Goal: Entertainment & Leisure: Consume media (video, audio)

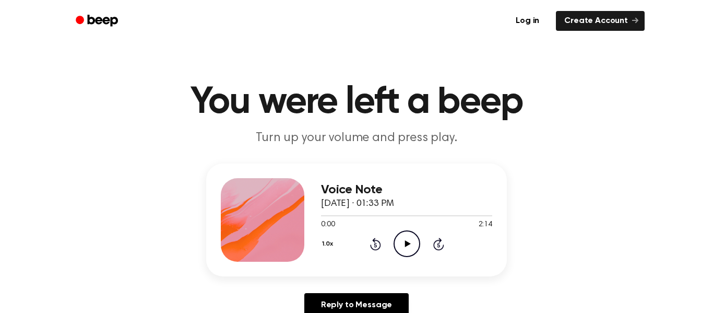
click at [401, 247] on icon "Play Audio" at bounding box center [407, 243] width 27 height 27
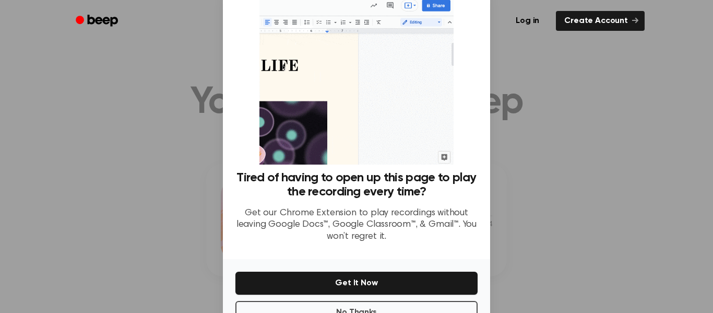
scroll to position [67, 0]
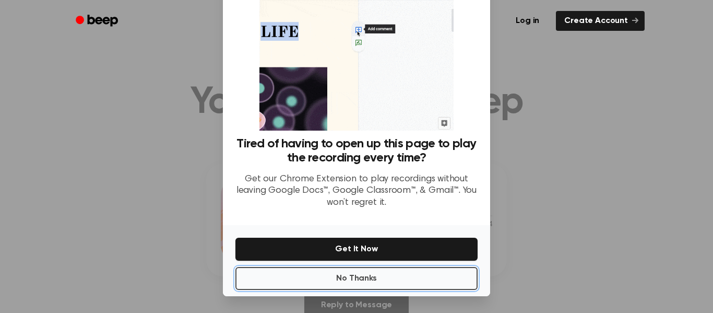
click at [429, 283] on button "No Thanks" at bounding box center [356, 278] width 242 height 23
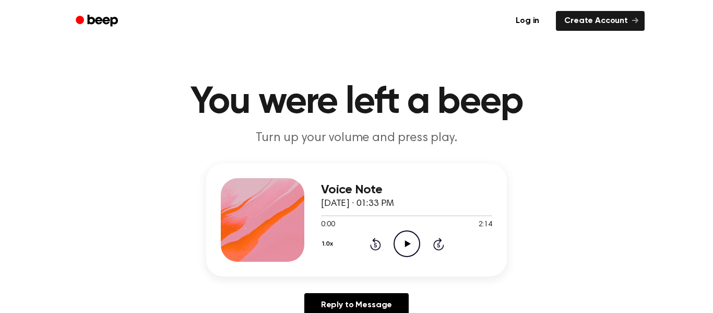
click at [384, 271] on div "Voice Note [DATE] · 01:33 PM 0:00 2:14 Your browser does not support the [objec…" at bounding box center [356, 219] width 301 height 113
click at [394, 243] on circle at bounding box center [407, 244] width 26 height 26
click at [316, 225] on div "Voice Note [DATE] · 01:33 PM 0:03 2:14 Your browser does not support the [objec…" at bounding box center [356, 219] width 301 height 113
click at [394, 238] on icon "Pause Audio" at bounding box center [407, 243] width 27 height 27
click at [325, 220] on span "0:03" at bounding box center [328, 224] width 14 height 11
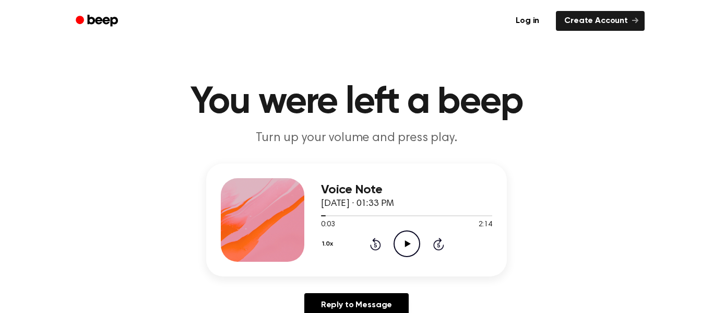
click at [407, 243] on icon at bounding box center [408, 243] width 6 height 7
click at [407, 243] on icon "Pause Audio" at bounding box center [407, 243] width 27 height 27
click at [372, 242] on icon "Rewind 5 seconds" at bounding box center [375, 244] width 11 height 14
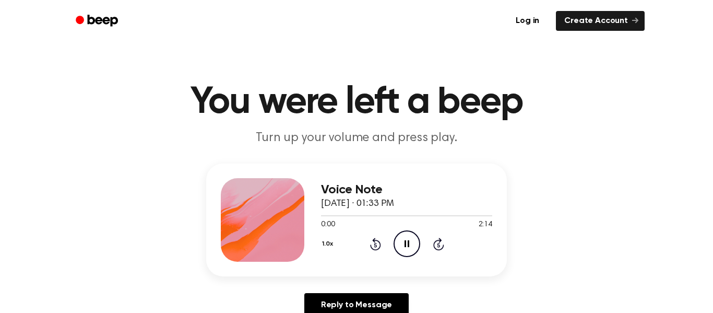
click at [372, 242] on icon "Rewind 5 seconds" at bounding box center [375, 244] width 11 height 14
click at [402, 250] on icon "Pause Audio" at bounding box center [407, 243] width 27 height 27
click at [377, 245] on icon "Rewind 5 seconds" at bounding box center [375, 244] width 11 height 14
click at [403, 244] on icon "Play Audio" at bounding box center [407, 243] width 27 height 27
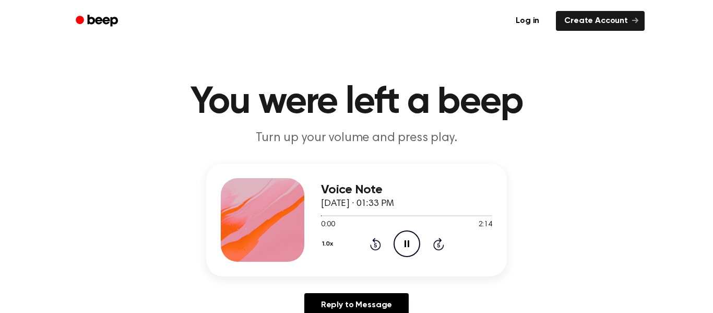
click at [406, 248] on icon "Pause Audio" at bounding box center [407, 243] width 27 height 27
click at [375, 244] on icon at bounding box center [375, 245] width 3 height 4
click at [407, 235] on icon "Play Audio" at bounding box center [407, 243] width 27 height 27
click at [407, 235] on icon "Pause Audio" at bounding box center [407, 243] width 27 height 27
click at [435, 251] on div "1.0x Rewind 5 seconds Play Audio Skip 5 seconds" at bounding box center [406, 243] width 171 height 27
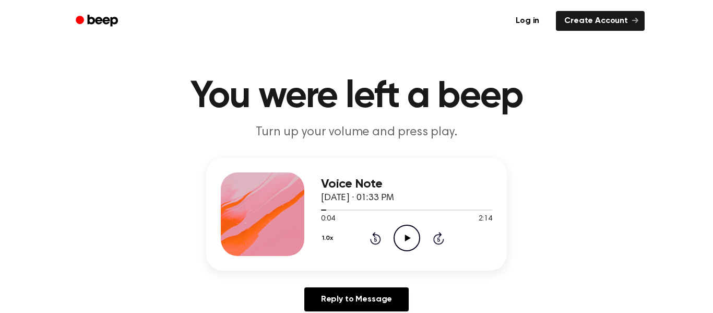
scroll to position [8, 0]
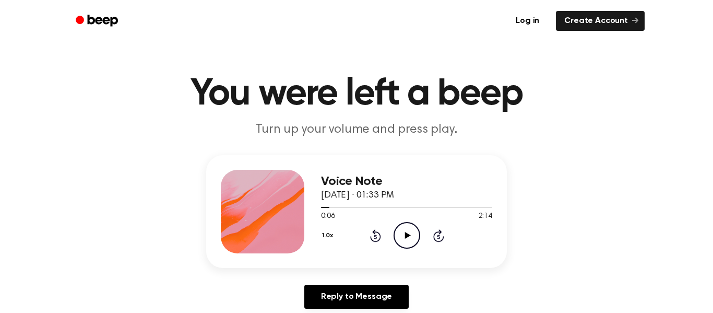
click at [435, 255] on div "Voice Note [DATE] · 01:33 PM 0:06 2:14 Your browser does not support the [objec…" at bounding box center [356, 211] width 301 height 113
click at [410, 240] on icon "Play Audio" at bounding box center [407, 235] width 27 height 27
click at [410, 241] on icon "Pause Audio" at bounding box center [407, 235] width 27 height 27
click at [409, 241] on icon "Play Audio" at bounding box center [407, 235] width 27 height 27
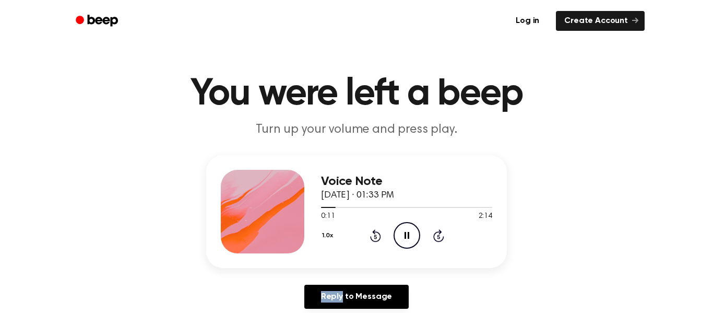
click at [409, 241] on icon "Pause Audio" at bounding box center [407, 235] width 27 height 27
click at [437, 233] on icon "Skip 5 seconds" at bounding box center [438, 236] width 11 height 14
click at [406, 234] on icon at bounding box center [408, 235] width 6 height 7
click at [437, 234] on icon "Skip 5 seconds" at bounding box center [438, 236] width 11 height 14
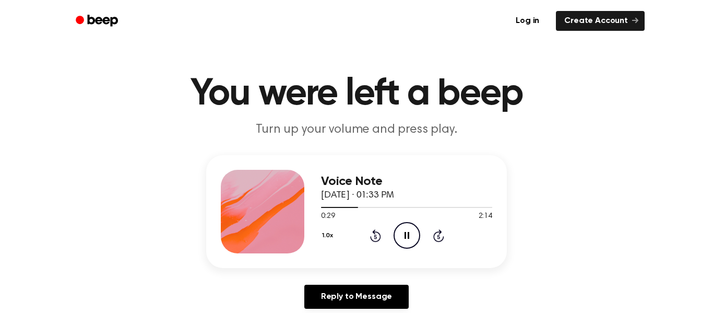
click at [403, 231] on icon "Pause Audio" at bounding box center [407, 235] width 27 height 27
click at [413, 236] on icon "Play Audio" at bounding box center [407, 235] width 27 height 27
click at [409, 239] on icon "Pause Audio" at bounding box center [407, 235] width 27 height 27
click at [409, 239] on icon "Play Audio" at bounding box center [407, 235] width 27 height 27
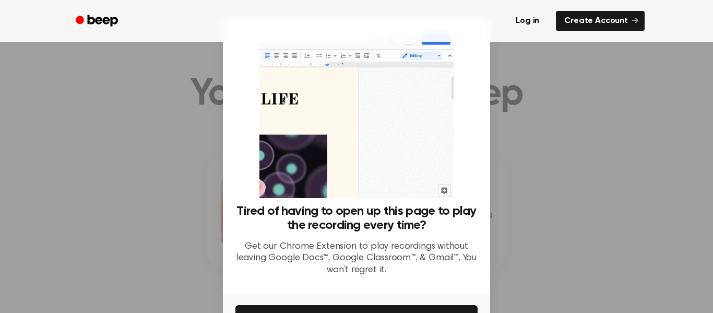
click at [409, 233] on div "Tired of having to open up this page to play the recording every time? Get our …" at bounding box center [356, 244] width 242 height 80
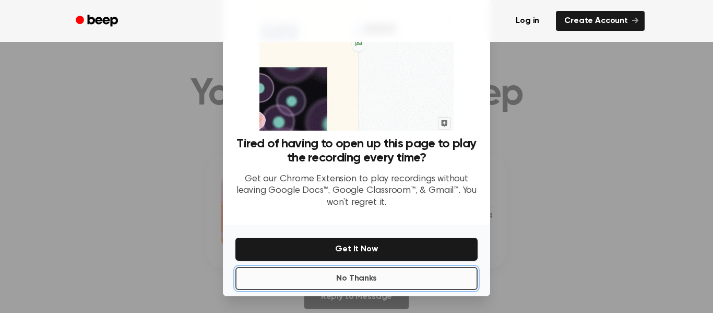
click at [393, 272] on button "No Thanks" at bounding box center [356, 278] width 242 height 23
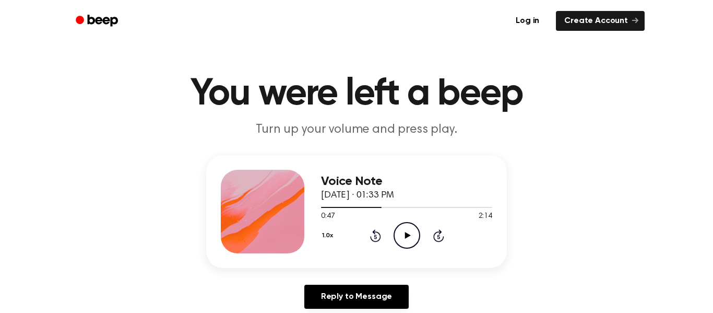
click at [395, 269] on div "Voice Note [DATE] · 01:33 PM 0:47 2:14 Your browser does not support the [objec…" at bounding box center [357, 236] width 688 height 162
click at [373, 233] on icon at bounding box center [375, 235] width 11 height 13
click at [380, 240] on icon "Rewind 5 seconds" at bounding box center [375, 236] width 11 height 14
click at [400, 235] on icon "Play Audio" at bounding box center [407, 235] width 27 height 27
click at [400, 235] on icon "Pause Audio" at bounding box center [407, 235] width 27 height 27
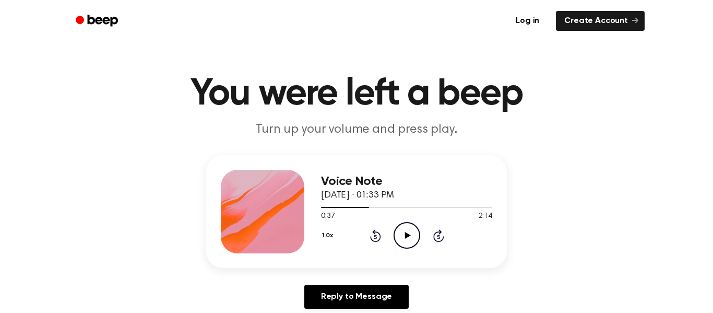
click at [400, 235] on icon "Play Audio" at bounding box center [407, 235] width 27 height 27
click at [402, 231] on icon "Pause Audio" at bounding box center [407, 235] width 27 height 27
click at [417, 229] on circle at bounding box center [407, 235] width 26 height 26
click at [660, 110] on header "You were left a beep Turn up your volume and press play." at bounding box center [357, 106] width 688 height 63
click at [374, 231] on icon at bounding box center [375, 235] width 11 height 13
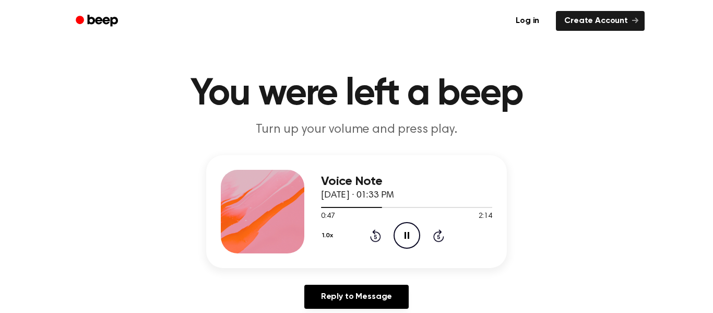
click at [400, 233] on icon "Pause Audio" at bounding box center [407, 235] width 27 height 27
click at [400, 233] on icon "Play Audio" at bounding box center [407, 235] width 27 height 27
click at [372, 234] on icon "Rewind 5 seconds" at bounding box center [375, 236] width 11 height 14
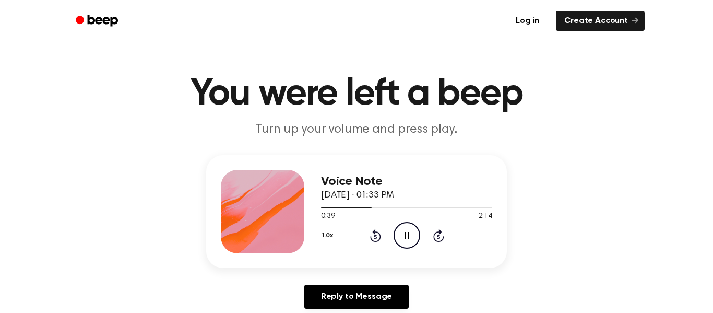
click at [372, 234] on icon "Rewind 5 seconds" at bounding box center [375, 236] width 11 height 14
click at [399, 232] on icon "Pause Audio" at bounding box center [407, 235] width 27 height 27
click at [399, 232] on icon "Play Audio" at bounding box center [407, 235] width 27 height 27
click at [399, 232] on icon "Pause Audio" at bounding box center [407, 235] width 27 height 27
click at [406, 234] on icon at bounding box center [408, 235] width 6 height 7
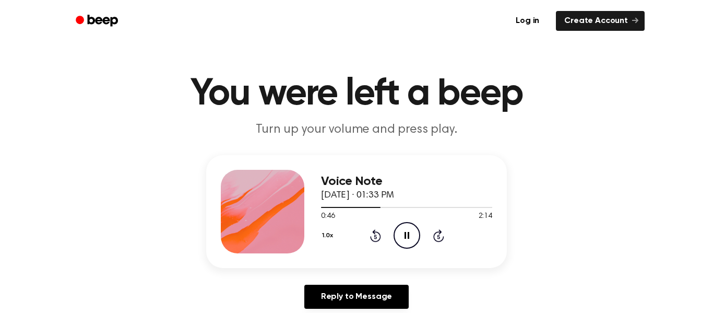
click at [411, 245] on icon "Pause Audio" at bounding box center [407, 235] width 27 height 27
click at [406, 246] on icon "Play Audio" at bounding box center [407, 235] width 27 height 27
click at [382, 238] on div "1.0x Rewind 5 seconds Pause Audio Skip 5 seconds" at bounding box center [406, 235] width 171 height 27
click at [379, 237] on icon at bounding box center [375, 235] width 11 height 13
click at [378, 237] on icon "Rewind 5 seconds" at bounding box center [375, 236] width 11 height 14
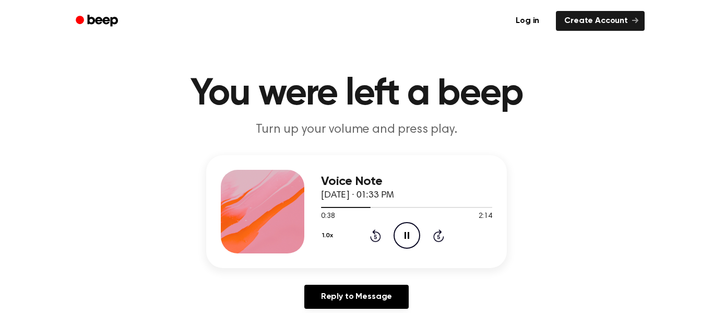
click at [403, 229] on icon "Pause Audio" at bounding box center [407, 235] width 27 height 27
click at [402, 229] on icon "Play Audio" at bounding box center [407, 235] width 27 height 27
click at [402, 229] on icon "Pause Audio" at bounding box center [407, 235] width 27 height 27
click at [402, 229] on icon "Play Audio" at bounding box center [407, 235] width 27 height 27
click at [402, 229] on icon "Pause Audio" at bounding box center [407, 235] width 27 height 27
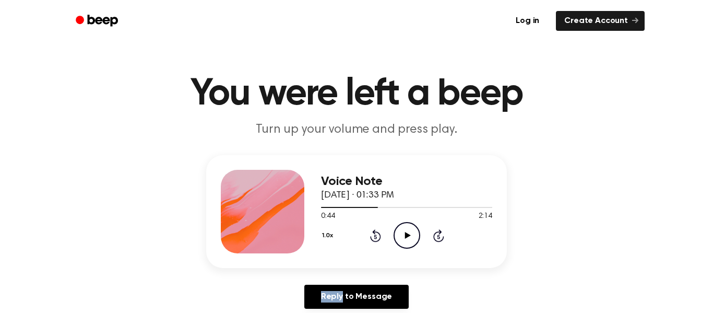
click at [402, 229] on icon "Play Audio" at bounding box center [407, 235] width 27 height 27
click at [402, 229] on icon "Pause Audio" at bounding box center [407, 235] width 27 height 27
click at [374, 229] on icon at bounding box center [375, 235] width 11 height 13
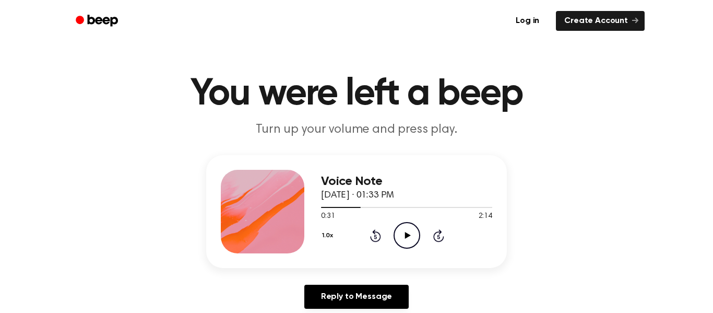
click at [374, 229] on icon at bounding box center [375, 235] width 11 height 13
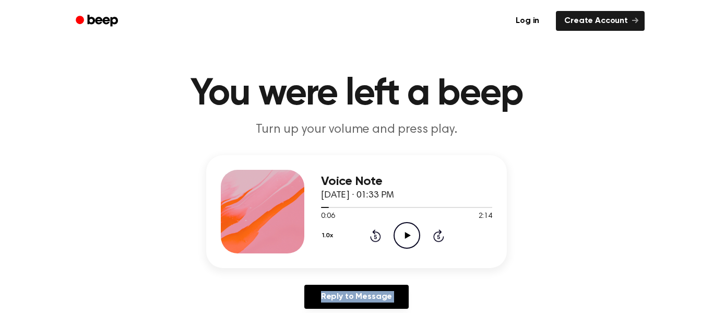
click at [374, 229] on icon at bounding box center [375, 235] width 11 height 13
click at [405, 239] on icon at bounding box center [408, 235] width 6 height 7
click at [425, 211] on div at bounding box center [406, 207] width 171 height 8
click at [405, 251] on div "Voice Note [DATE] · 01:33 PM 1:21 2:14 Your browser does not support the [objec…" at bounding box center [406, 212] width 171 height 84
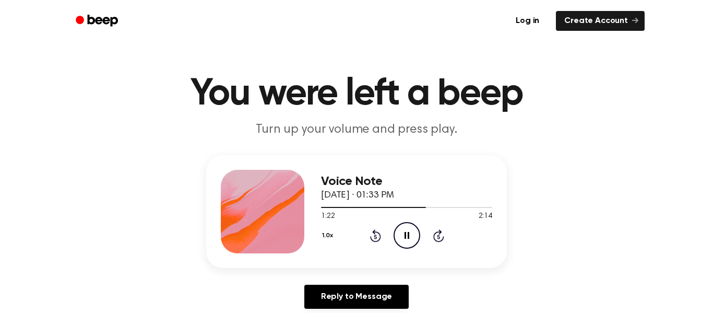
click at [403, 234] on icon "Pause Audio" at bounding box center [407, 235] width 27 height 27
click at [375, 233] on icon at bounding box center [375, 235] width 11 height 13
click at [371, 232] on icon "Rewind 5 seconds" at bounding box center [375, 236] width 11 height 14
click at [371, 236] on icon at bounding box center [375, 235] width 11 height 13
click at [375, 236] on icon at bounding box center [375, 236] width 3 height 4
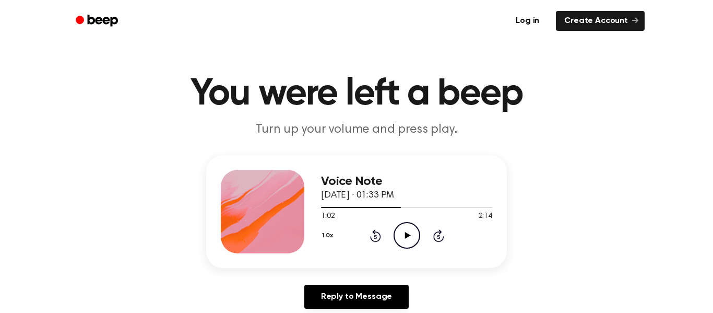
click at [375, 234] on icon "Rewind 5 seconds" at bounding box center [375, 236] width 11 height 14
click at [370, 240] on icon "Rewind 5 seconds" at bounding box center [375, 236] width 11 height 14
click at [370, 238] on icon at bounding box center [375, 235] width 11 height 13
click at [375, 236] on icon at bounding box center [375, 236] width 3 height 4
click at [372, 230] on icon "Rewind 5 seconds" at bounding box center [375, 236] width 11 height 14
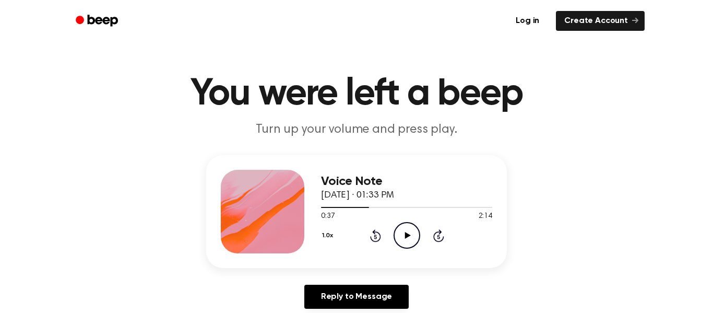
click at [378, 230] on icon "Rewind 5 seconds" at bounding box center [375, 236] width 11 height 14
click at [376, 235] on icon at bounding box center [375, 236] width 3 height 4
click at [375, 238] on icon "Rewind 5 seconds" at bounding box center [375, 236] width 11 height 14
click at [376, 234] on icon "Rewind 5 seconds" at bounding box center [375, 236] width 11 height 14
click at [375, 236] on icon at bounding box center [375, 236] width 3 height 4
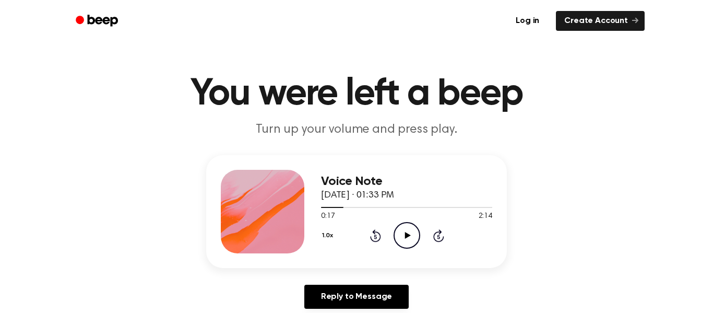
click at [375, 236] on icon at bounding box center [375, 236] width 3 height 4
click at [383, 217] on div "0:07 2:14" at bounding box center [406, 216] width 171 height 11
click at [375, 236] on icon at bounding box center [375, 236] width 3 height 4
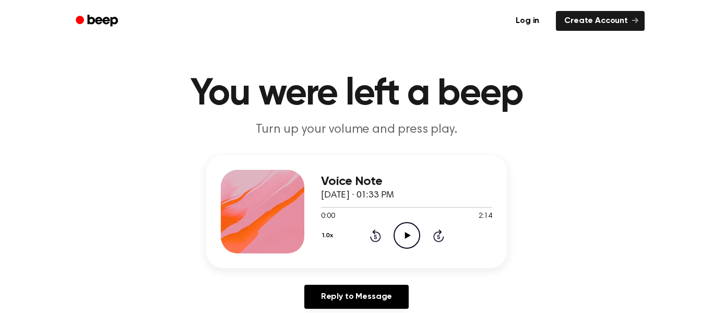
click at [375, 239] on icon at bounding box center [375, 236] width 3 height 4
click at [410, 237] on icon "Play Audio" at bounding box center [407, 235] width 27 height 27
drag, startPoint x: 412, startPoint y: 228, endPoint x: 416, endPoint y: 236, distance: 9.3
click at [416, 236] on icon "Pause Audio" at bounding box center [407, 235] width 27 height 27
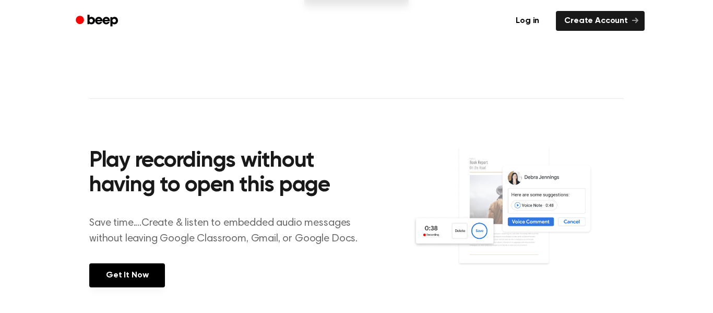
scroll to position [529, 0]
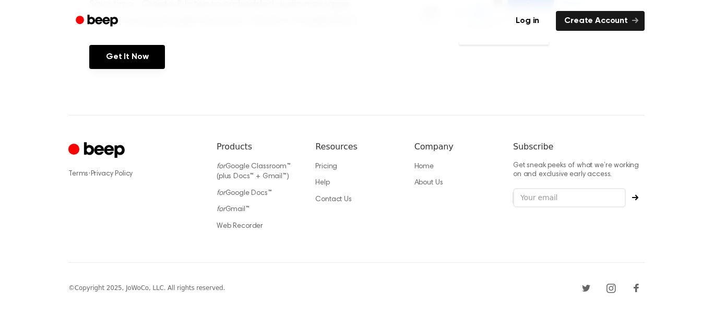
click at [416, 234] on div "Company Home About Us" at bounding box center [455, 188] width 82 height 97
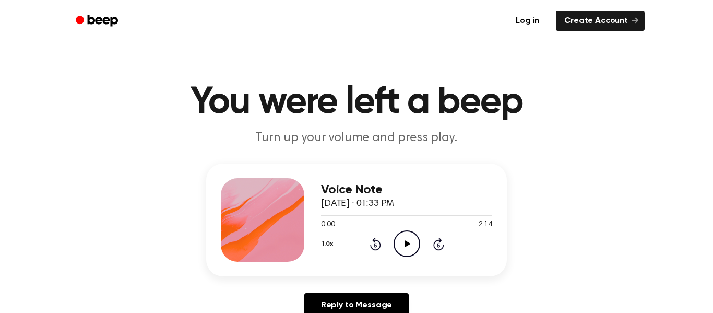
click at [401, 242] on icon "Play Audio" at bounding box center [407, 243] width 27 height 27
click at [401, 242] on icon "Pause Audio" at bounding box center [407, 243] width 27 height 27
click at [401, 242] on icon "Play Audio" at bounding box center [407, 243] width 27 height 27
click at [401, 242] on icon "Pause Audio" at bounding box center [407, 243] width 27 height 27
click at [401, 242] on icon "Play Audio" at bounding box center [407, 243] width 27 height 27
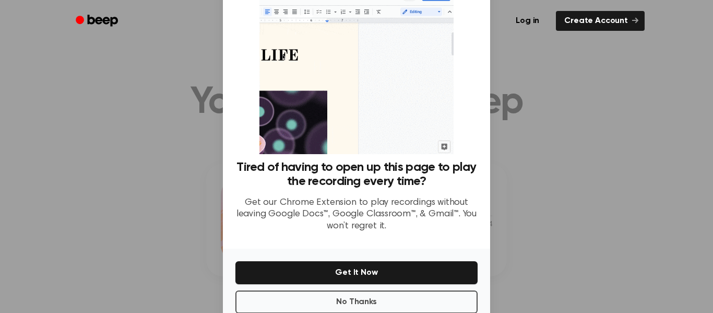
scroll to position [67, 0]
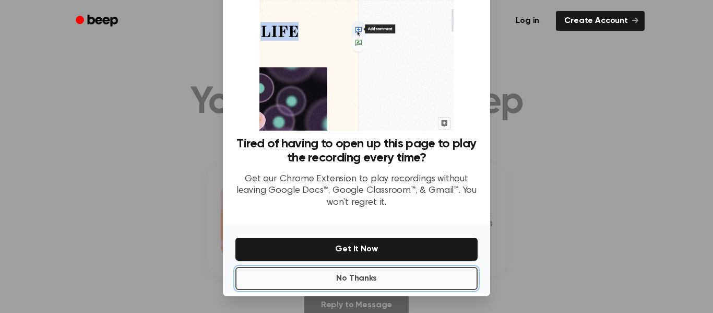
click at [344, 280] on button "No Thanks" at bounding box center [356, 278] width 242 height 23
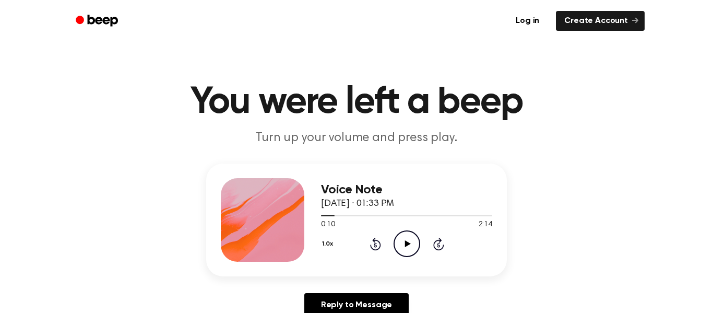
click at [370, 241] on icon "Rewind 5 seconds" at bounding box center [375, 244] width 11 height 14
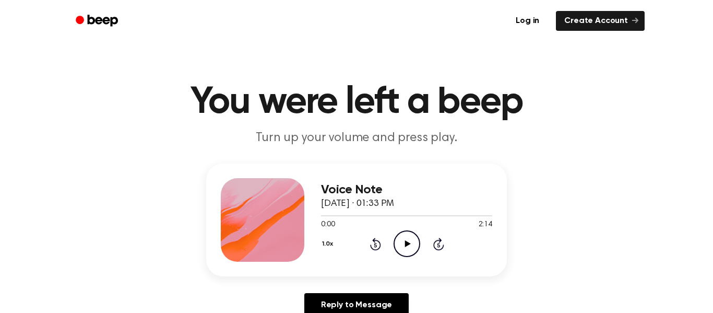
click at [403, 245] on icon "Play Audio" at bounding box center [407, 243] width 27 height 27
click at [400, 243] on icon "Pause Audio" at bounding box center [407, 243] width 27 height 27
click at [400, 243] on icon "Play Audio" at bounding box center [407, 243] width 27 height 27
click at [401, 244] on icon "Pause Audio" at bounding box center [407, 243] width 27 height 27
click at [401, 244] on icon "Play Audio" at bounding box center [407, 243] width 27 height 27
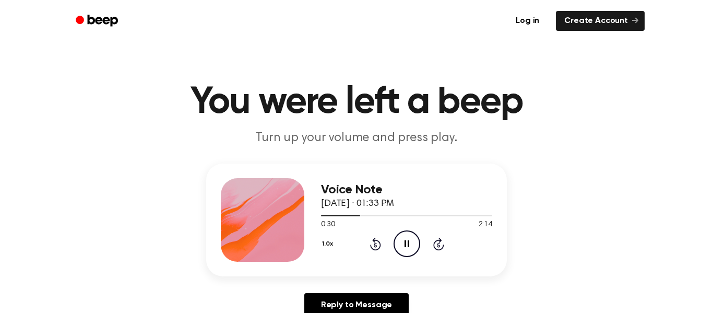
click at [401, 244] on icon "Pause Audio" at bounding box center [407, 243] width 27 height 27
click at [401, 244] on icon "Play Audio" at bounding box center [407, 243] width 27 height 27
click at [403, 250] on icon "Pause Audio" at bounding box center [407, 243] width 27 height 27
click at [403, 250] on icon "Play Audio" at bounding box center [407, 243] width 27 height 27
click at [403, 250] on icon "Pause Audio" at bounding box center [407, 243] width 27 height 27
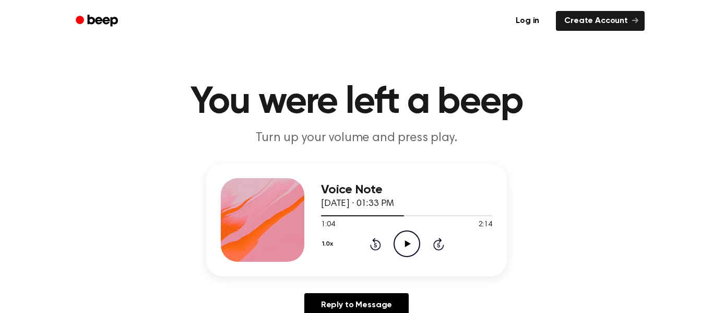
click at [403, 250] on icon "Play Audio" at bounding box center [407, 243] width 27 height 27
click at [403, 250] on icon "Pause Audio" at bounding box center [407, 243] width 27 height 27
click at [403, 250] on icon "Play Audio" at bounding box center [407, 243] width 27 height 27
click at [403, 250] on icon "Pause Audio" at bounding box center [407, 243] width 27 height 27
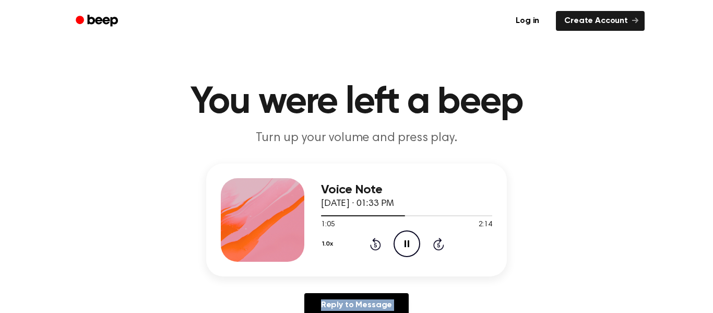
click at [403, 250] on icon "Pause Audio" at bounding box center [407, 243] width 27 height 27
click at [403, 250] on icon "Play Audio" at bounding box center [407, 243] width 27 height 27
click at [403, 250] on icon "Pause Audio" at bounding box center [407, 243] width 27 height 27
click at [441, 243] on icon "Skip 5 seconds" at bounding box center [438, 244] width 11 height 14
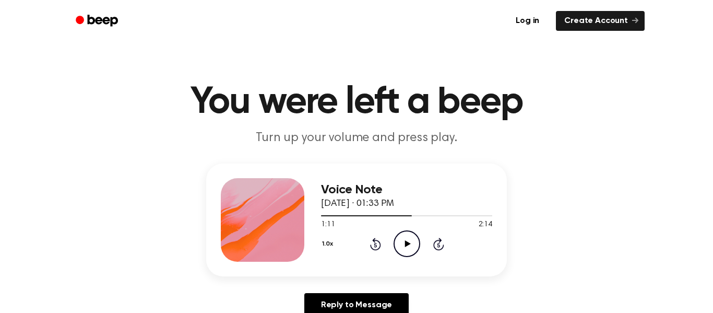
click at [441, 243] on icon "Skip 5 seconds" at bounding box center [438, 244] width 11 height 14
click at [410, 247] on icon "Play Audio" at bounding box center [407, 243] width 27 height 27
click at [372, 244] on icon "Rewind 5 seconds" at bounding box center [375, 244] width 11 height 14
click at [408, 244] on icon at bounding box center [407, 243] width 5 height 7
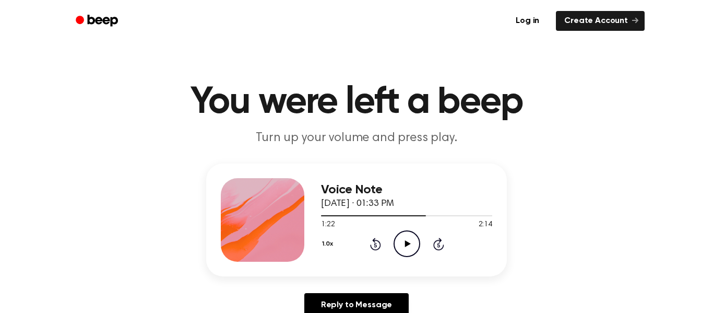
click at [409, 251] on icon "Play Audio" at bounding box center [407, 243] width 27 height 27
click at [409, 251] on icon "Pause Audio" at bounding box center [407, 243] width 27 height 27
click at [408, 247] on icon "Play Audio" at bounding box center [407, 243] width 27 height 27
click at [408, 247] on icon "Pause Audio" at bounding box center [407, 243] width 27 height 27
click at [408, 247] on icon "Play Audio" at bounding box center [407, 243] width 27 height 27
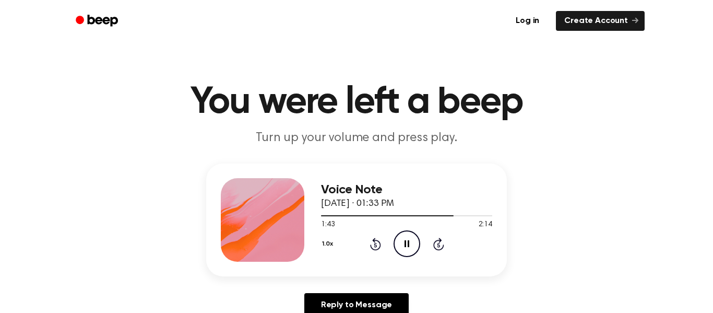
click at [381, 250] on div "1.0x Rewind 5 seconds Pause Audio Skip 5 seconds" at bounding box center [406, 243] width 171 height 27
click at [372, 250] on icon at bounding box center [375, 244] width 11 height 13
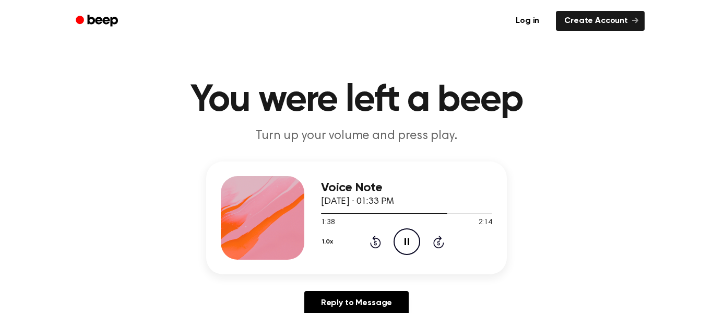
click at [381, 248] on icon "Rewind 5 seconds" at bounding box center [375, 242] width 11 height 14
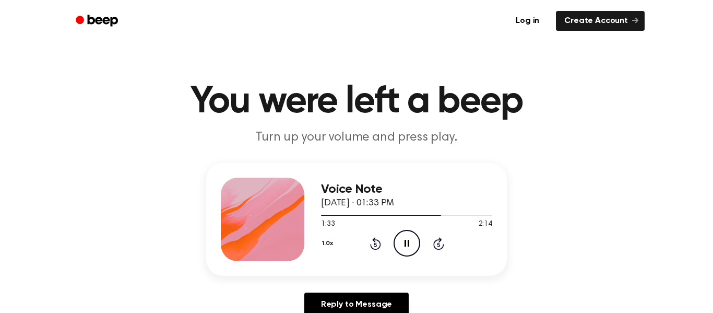
scroll to position [0, 0]
click at [389, 246] on div "1.0x Rewind 5 seconds Pause Audio Skip 5 seconds" at bounding box center [406, 243] width 171 height 27
click at [388, 251] on div "1.0x Rewind 5 seconds Pause Audio Skip 5 seconds" at bounding box center [406, 243] width 171 height 27
click at [380, 242] on icon at bounding box center [375, 244] width 11 height 13
click at [375, 241] on icon at bounding box center [375, 244] width 11 height 13
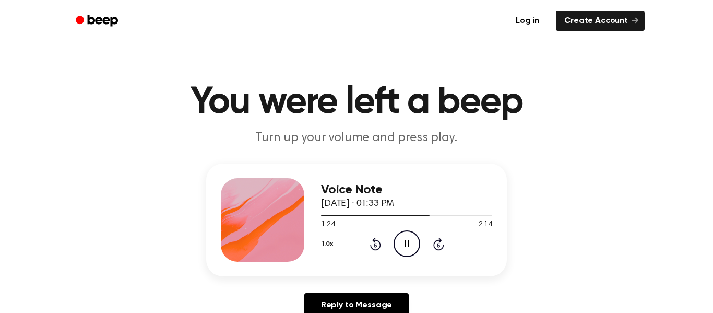
click at [373, 241] on icon at bounding box center [375, 244] width 11 height 13
click at [375, 245] on icon at bounding box center [375, 245] width 3 height 4
click at [376, 240] on icon at bounding box center [375, 244] width 11 height 13
click at [370, 247] on icon at bounding box center [375, 244] width 11 height 13
click at [379, 240] on icon "Rewind 5 seconds" at bounding box center [375, 244] width 11 height 14
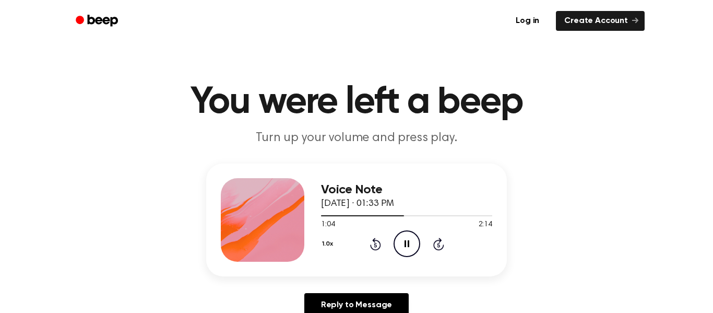
click at [377, 237] on icon "Rewind 5 seconds" at bounding box center [375, 244] width 11 height 14
click at [378, 240] on icon "Rewind 5 seconds" at bounding box center [375, 244] width 11 height 14
click at [376, 241] on icon "Rewind 5 seconds" at bounding box center [375, 244] width 11 height 14
click at [402, 244] on icon "Pause Audio" at bounding box center [407, 243] width 27 height 27
click at [402, 244] on icon "Play Audio" at bounding box center [407, 243] width 27 height 27
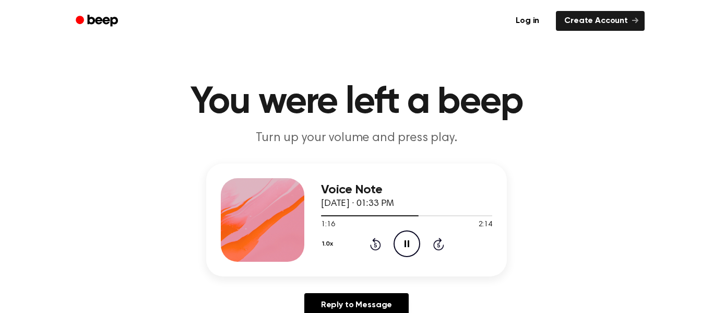
click at [408, 244] on icon at bounding box center [407, 243] width 5 height 7
